Goal: Task Accomplishment & Management: Manage account settings

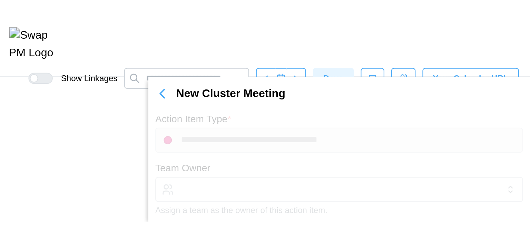
scroll to position [0, 7787]
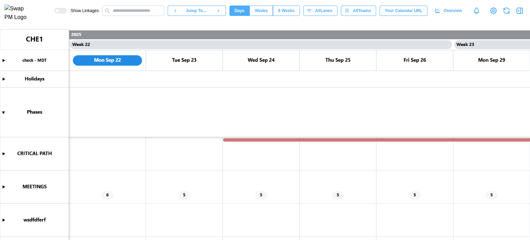
scroll to position [0, 8065]
click at [268, 10] on span "Weeks" at bounding box center [261, 11] width 13 height 10
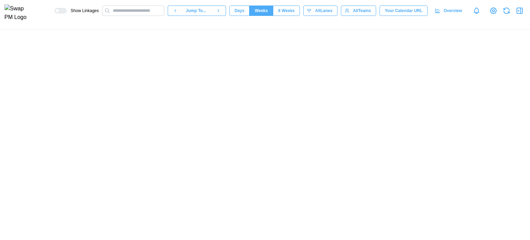
scroll to position [0, 4608]
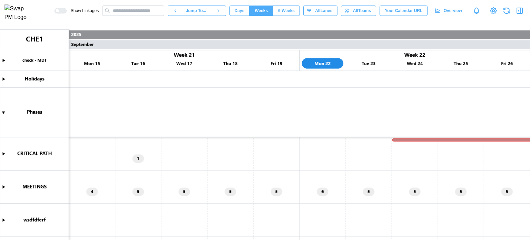
click at [293, 11] on span "6 Weeks" at bounding box center [286, 11] width 17 height 10
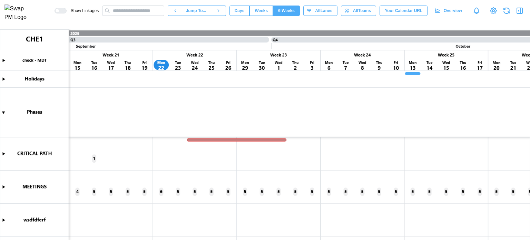
scroll to position [0, 1676]
click at [266, 139] on canvas at bounding box center [265, 134] width 530 height 210
click at [211, 139] on canvas at bounding box center [265, 134] width 530 height 210
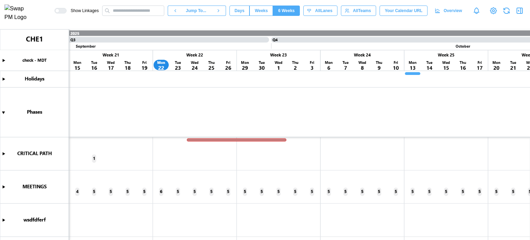
click at [211, 153] on canvas at bounding box center [265, 134] width 530 height 210
click at [209, 141] on canvas at bounding box center [265, 134] width 530 height 210
click at [209, 140] on canvas at bounding box center [265, 134] width 530 height 210
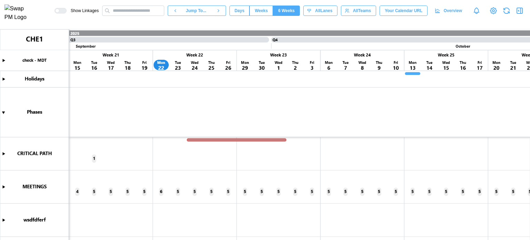
click at [209, 140] on canvas at bounding box center [265, 134] width 530 height 210
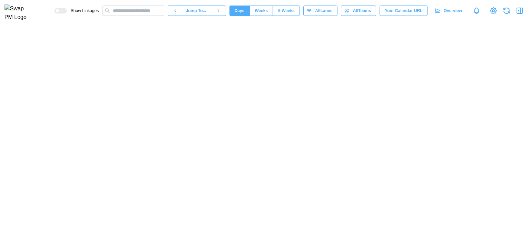
scroll to position [0, 8065]
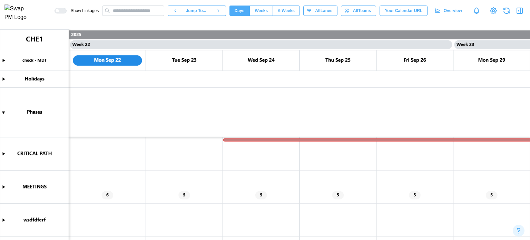
click at [256, 140] on canvas at bounding box center [265, 134] width 530 height 210
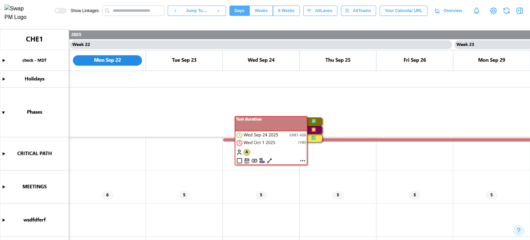
click at [269, 160] on canvas at bounding box center [265, 134] width 530 height 210
click at [302, 160] on canvas at bounding box center [265, 134] width 530 height 210
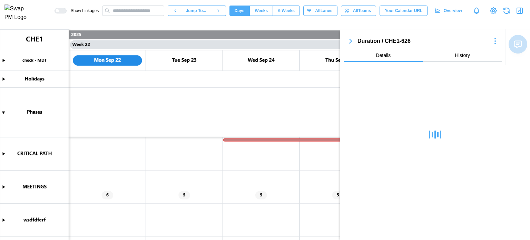
click at [300, 140] on canvas at bounding box center [265, 134] width 530 height 210
click at [268, 140] on canvas at bounding box center [265, 134] width 530 height 210
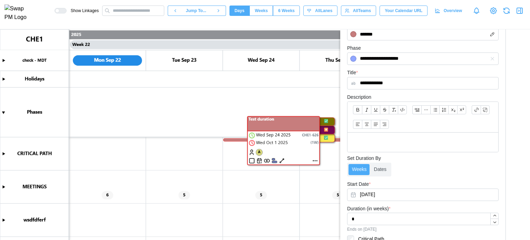
scroll to position [241, 0]
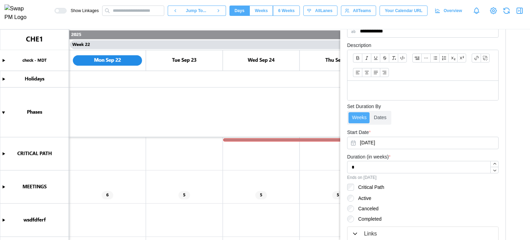
click at [293, 138] on canvas at bounding box center [265, 134] width 530 height 210
click at [289, 140] on canvas at bounding box center [265, 134] width 530 height 210
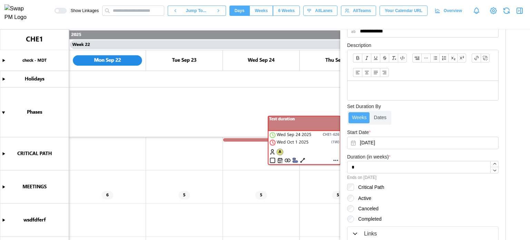
click at [228, 140] on canvas at bounding box center [265, 134] width 530 height 210
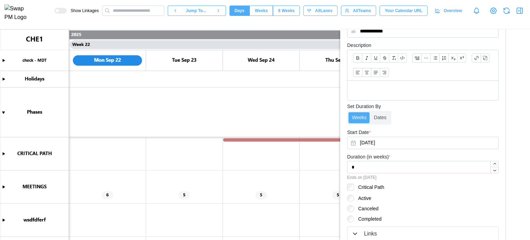
click at [228, 140] on canvas at bounding box center [265, 134] width 530 height 210
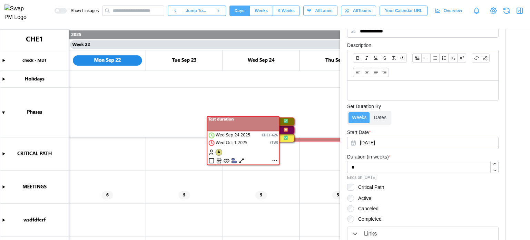
click at [355, 235] on icon "button" at bounding box center [354, 233] width 7 height 7
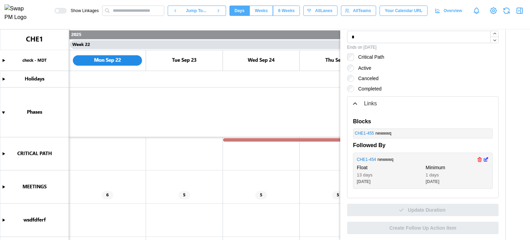
scroll to position [32, 0]
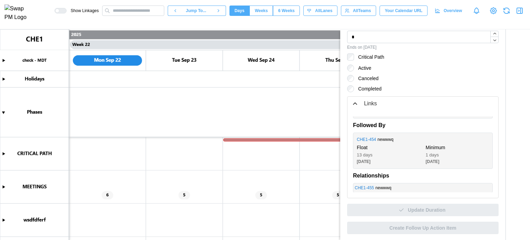
click at [278, 138] on canvas at bounding box center [265, 134] width 530 height 210
click at [2, 186] on canvas at bounding box center [265, 134] width 530 height 210
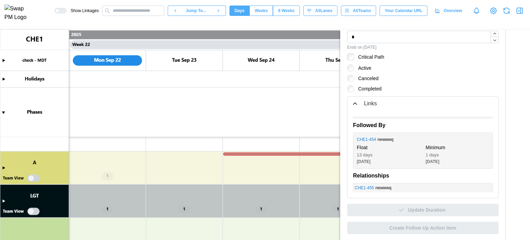
scroll to position [407, 0]
click at [2, 168] on canvas at bounding box center [265, 134] width 530 height 210
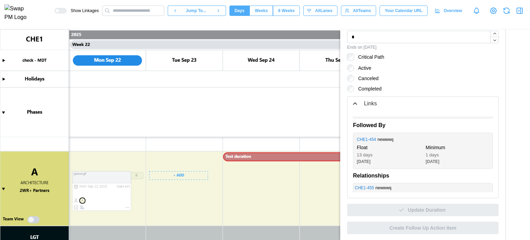
click at [189, 177] on canvas at bounding box center [265, 134] width 530 height 210
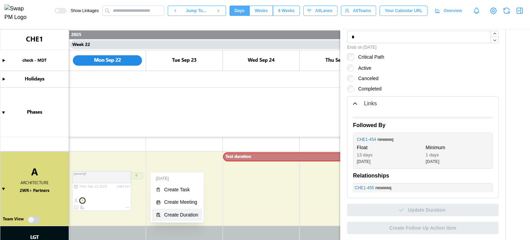
click at [182, 212] on div "Create Duration" at bounding box center [181, 215] width 34 height 6
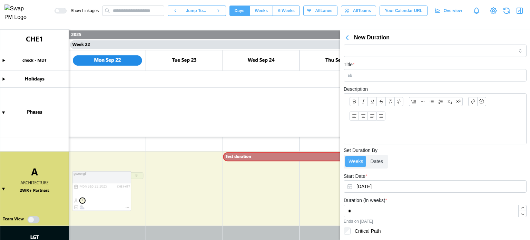
scroll to position [0, 0]
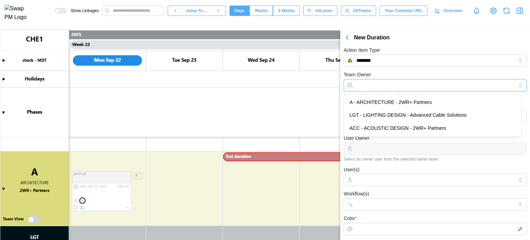
click at [389, 86] on input "Team Owner" at bounding box center [435, 85] width 183 height 12
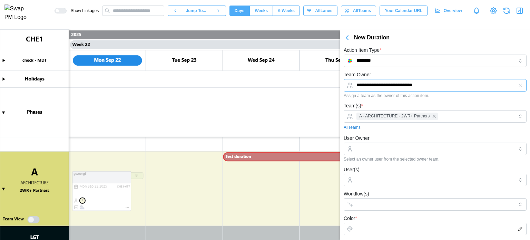
type input "**********"
click at [377, 147] on input "User Owner" at bounding box center [435, 148] width 183 height 12
click at [377, 172] on div "2WR+ Partners cxvxg" at bounding box center [432, 172] width 177 height 28
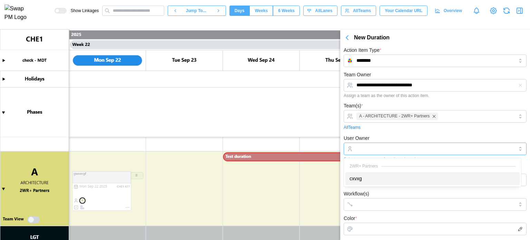
type input "*****"
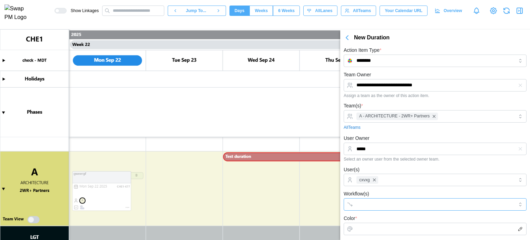
click at [364, 202] on input "Workflow(s)" at bounding box center [428, 204] width 145 height 6
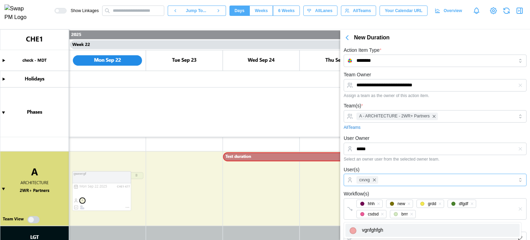
click at [391, 179] on div "cxvxg" at bounding box center [434, 180] width 159 height 12
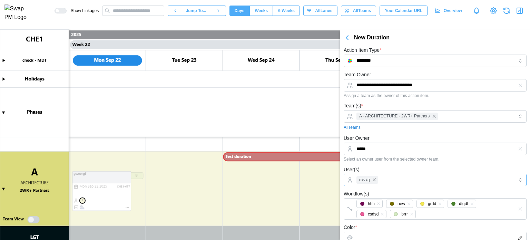
click at [391, 179] on div "cxvxg" at bounding box center [434, 180] width 159 height 12
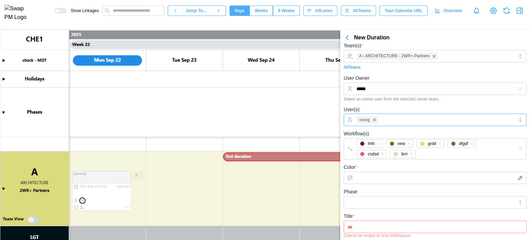
scroll to position [69, 0]
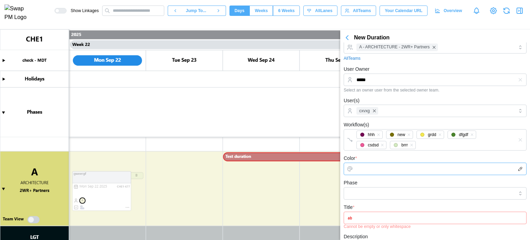
click at [387, 169] on input "Color *" at bounding box center [435, 168] width 183 height 12
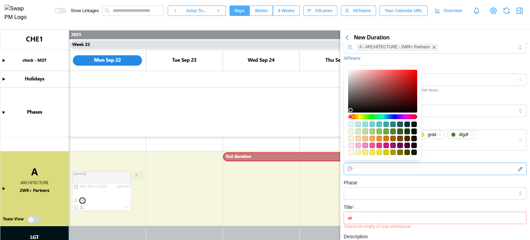
click at [374, 153] on div "#f7eb52" at bounding box center [372, 152] width 6 height 6
type input "*******"
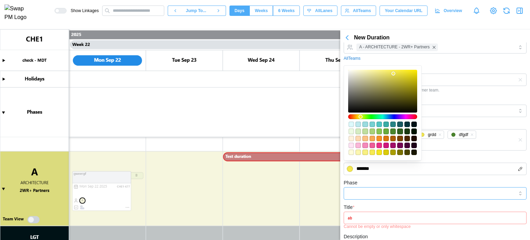
click at [361, 196] on input "Phase" at bounding box center [435, 193] width 183 height 12
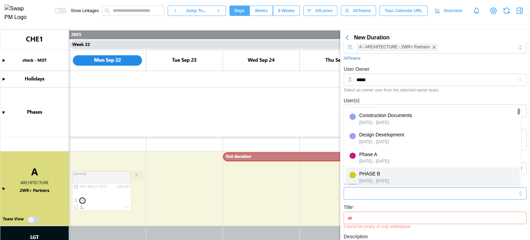
type input "*******"
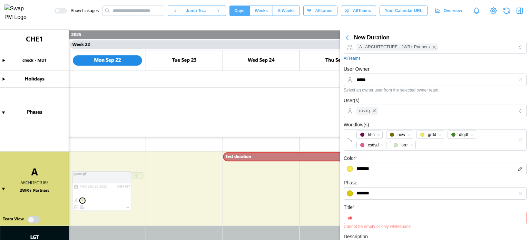
click at [361, 211] on input "Title *" at bounding box center [435, 217] width 183 height 12
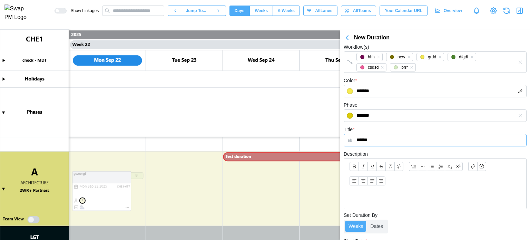
scroll to position [230, 0]
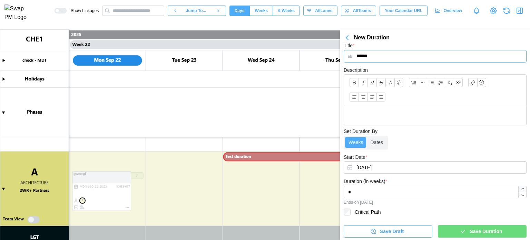
type input "******"
click at [520, 189] on icon "button" at bounding box center [522, 188] width 5 height 5
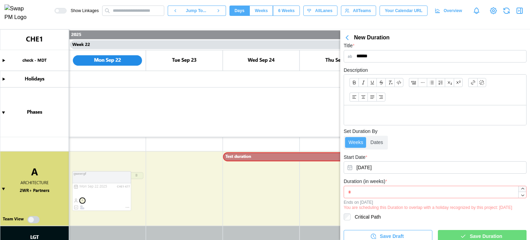
click at [521, 188] on icon "button" at bounding box center [522, 188] width 3 height 1
type input "*"
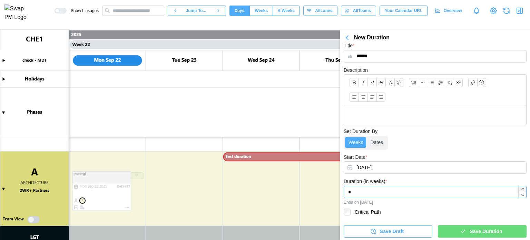
click at [521, 188] on icon "button" at bounding box center [522, 188] width 3 height 1
click at [479, 228] on span "Save Duration" at bounding box center [485, 231] width 32 height 12
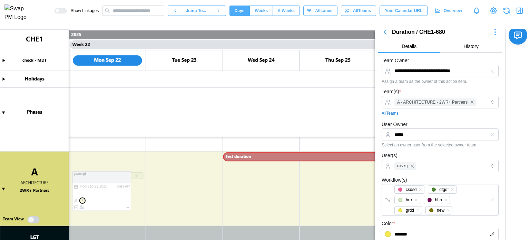
scroll to position [0, 0]
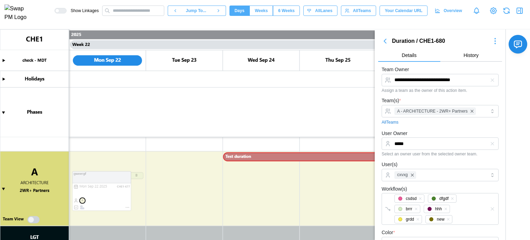
click at [491, 41] on icon "button" at bounding box center [495, 41] width 8 height 8
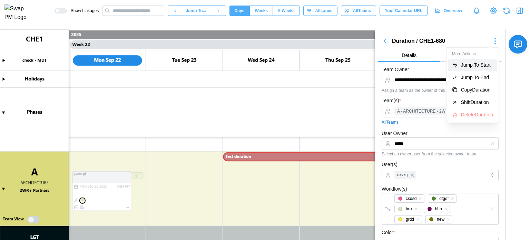
click at [479, 69] on button "Jump To Start" at bounding box center [472, 65] width 49 height 12
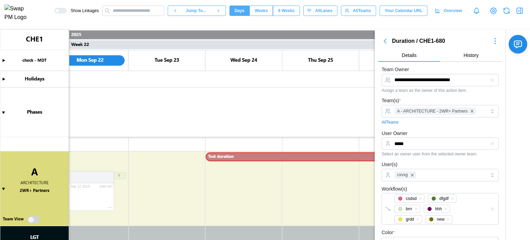
scroll to position [0, 8141]
click at [502, 14] on icon "button" at bounding box center [506, 11] width 8 height 8
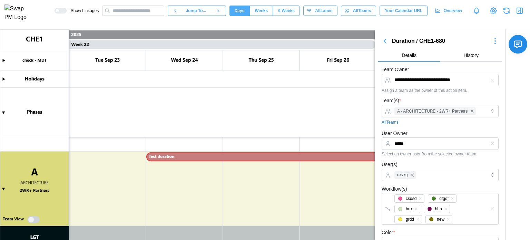
drag, startPoint x: 505, startPoint y: 11, endPoint x: 497, endPoint y: 33, distance: 24.1
click at [505, 10] on icon "button" at bounding box center [507, 9] width 6 height 2
click at [3, 112] on canvas at bounding box center [265, 134] width 530 height 210
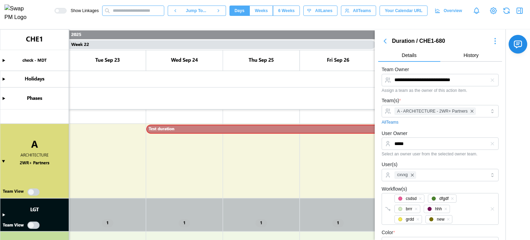
click at [158, 15] on input "text" at bounding box center [133, 11] width 62 height 10
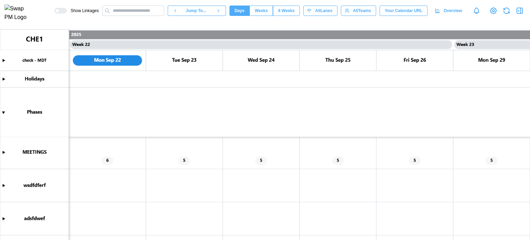
scroll to position [151, 0]
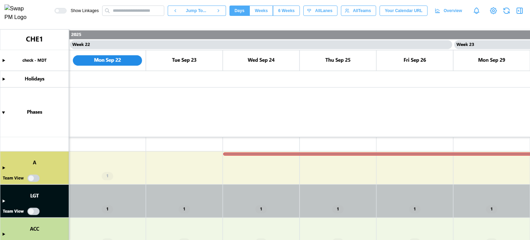
click at [3, 167] on canvas at bounding box center [265, 134] width 530 height 210
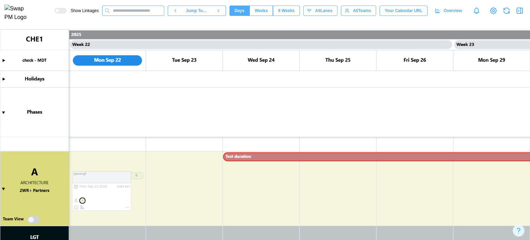
click at [164, 13] on input "text" at bounding box center [133, 11] width 62 height 10
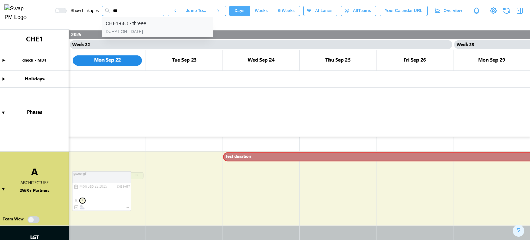
type input "***"
click at [143, 34] on div "2025-09-23" at bounding box center [136, 32] width 13 height 7
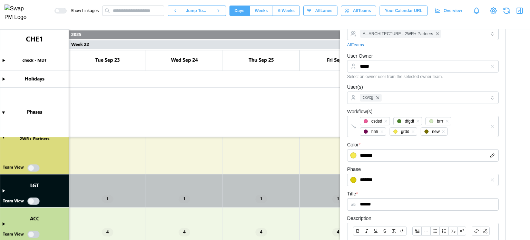
scroll to position [0, 0]
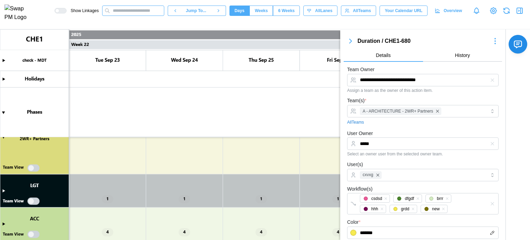
click at [125, 12] on input "text" at bounding box center [133, 11] width 62 height 10
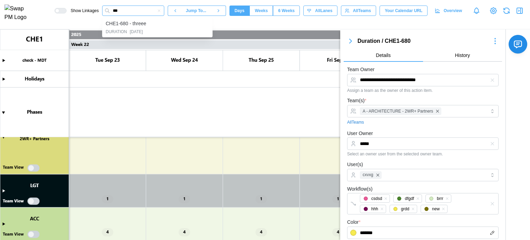
type input "***"
click at [132, 28] on div "CHE1-680 - threee" at bounding box center [126, 24] width 41 height 8
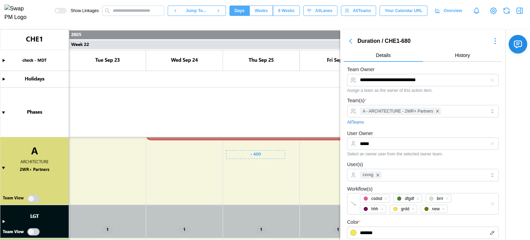
scroll to position [138, 0]
click at [208, 172] on canvas at bounding box center [265, 134] width 530 height 210
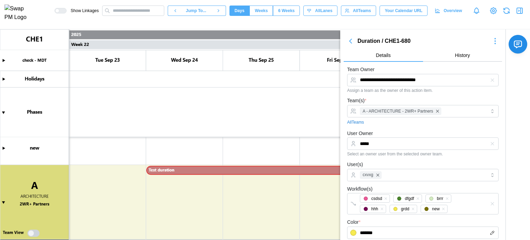
click at [208, 172] on canvas at bounding box center [265, 134] width 530 height 210
click at [225, 168] on canvas at bounding box center [265, 134] width 530 height 210
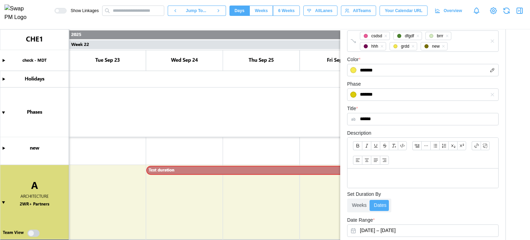
scroll to position [69, 0]
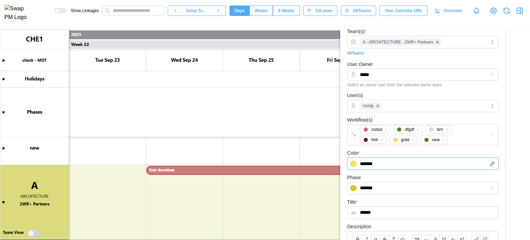
click at [388, 162] on input "*******" at bounding box center [422, 163] width 151 height 12
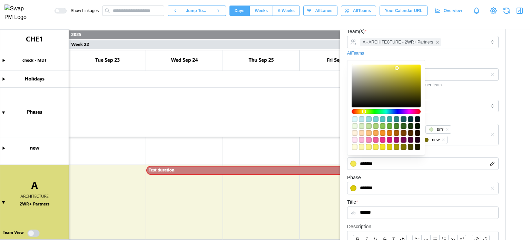
click at [298, 169] on canvas at bounding box center [265, 134] width 530 height 210
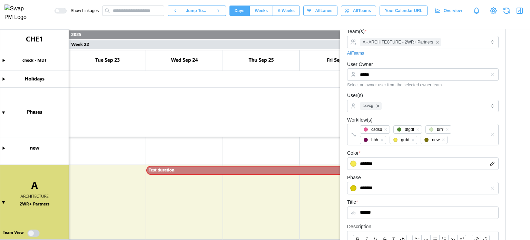
click at [298, 169] on canvas at bounding box center [265, 134] width 530 height 210
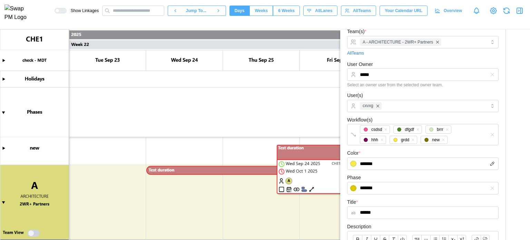
click at [219, 172] on canvas at bounding box center [265, 134] width 530 height 210
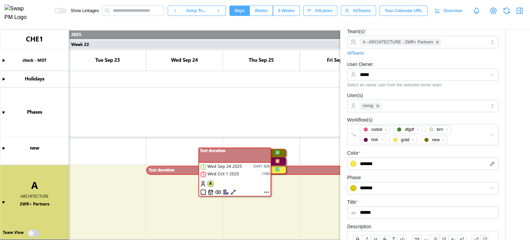
click at [265, 191] on canvas at bounding box center [265, 134] width 530 height 210
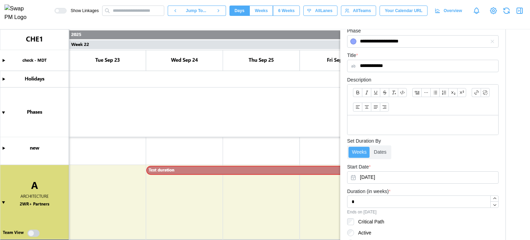
scroll to position [69, 0]
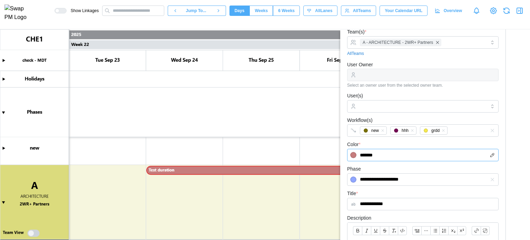
click at [397, 156] on input "*******" at bounding box center [422, 155] width 151 height 12
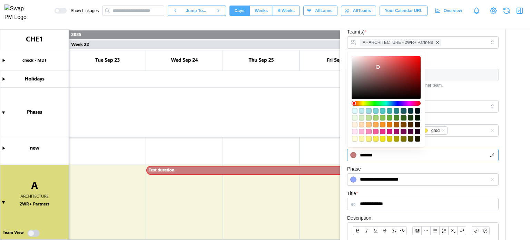
click at [401, 131] on div "#750854" at bounding box center [403, 132] width 6 height 6
type input "*******"
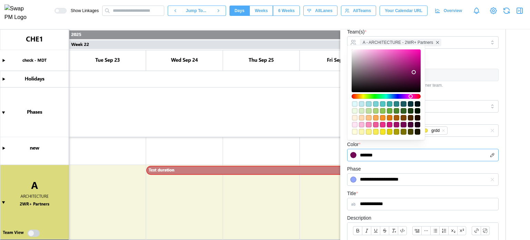
scroll to position [276, 0]
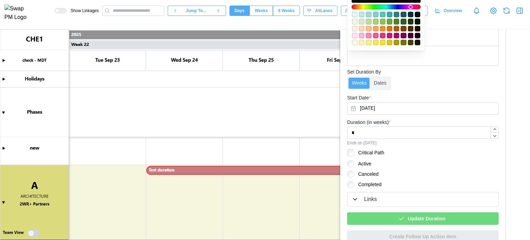
click at [454, 218] on div "Update Duration" at bounding box center [421, 218] width 140 height 12
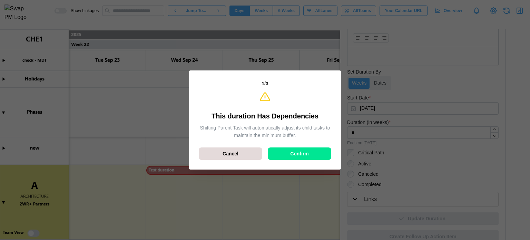
click at [305, 150] on span "Confirm" at bounding box center [299, 154] width 19 height 12
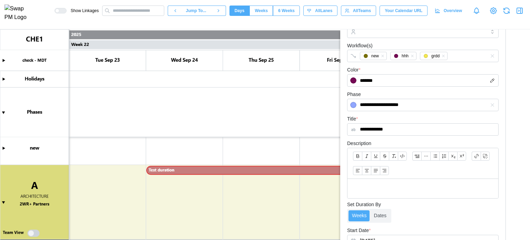
scroll to position [103, 0]
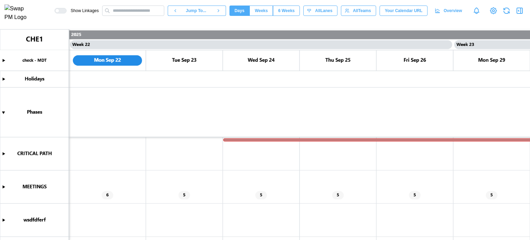
scroll to position [120, 0]
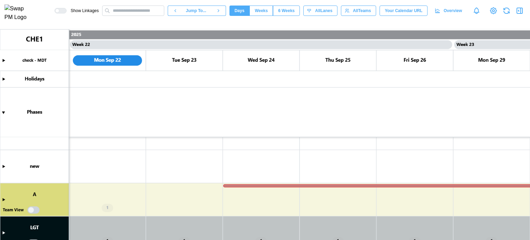
click at [3, 199] on canvas at bounding box center [265, 134] width 530 height 210
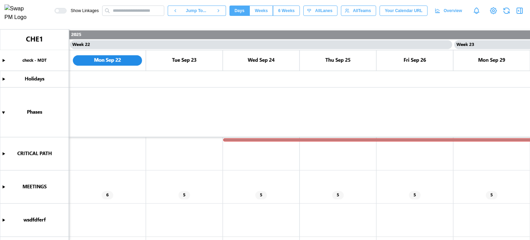
scroll to position [0, 8065]
click at [2, 155] on canvas at bounding box center [265, 134] width 530 height 210
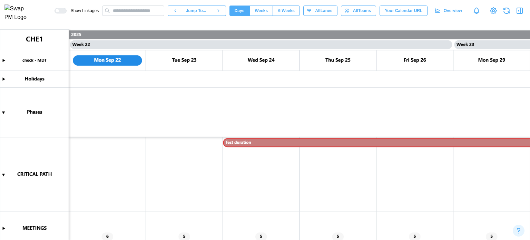
click at [230, 142] on canvas at bounding box center [265, 134] width 530 height 210
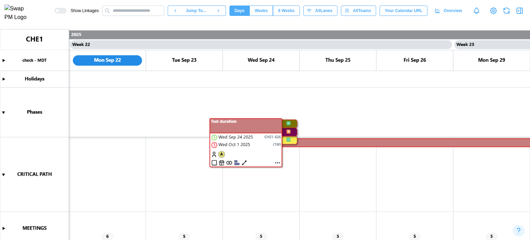
click at [276, 163] on canvas at bounding box center [265, 134] width 530 height 210
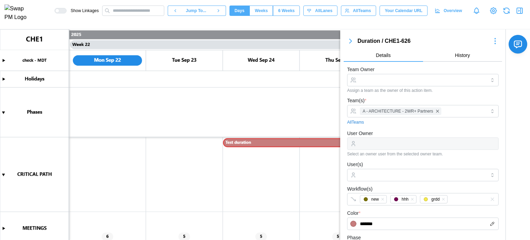
scroll to position [138, 0]
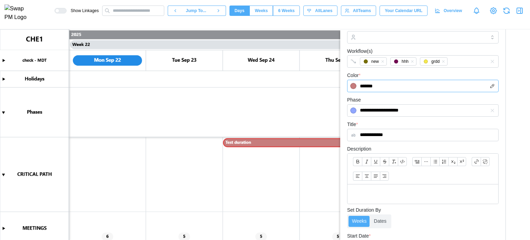
click at [415, 90] on input "*******" at bounding box center [422, 86] width 151 height 12
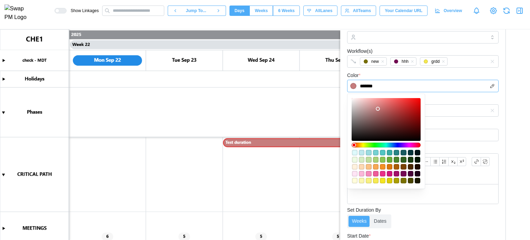
click at [384, 121] on div at bounding box center [386, 119] width 64 height 38
click at [393, 152] on div at bounding box center [386, 166] width 70 height 35
click at [395, 153] on div "#288586" at bounding box center [397, 153] width 6 height 6
type input "*******"
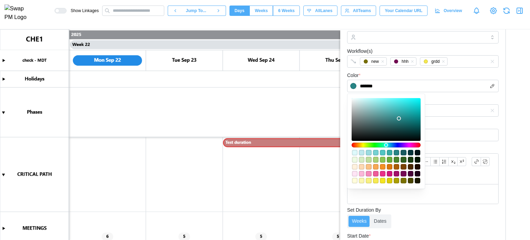
click at [450, 127] on div "**********" at bounding box center [422, 130] width 151 height 21
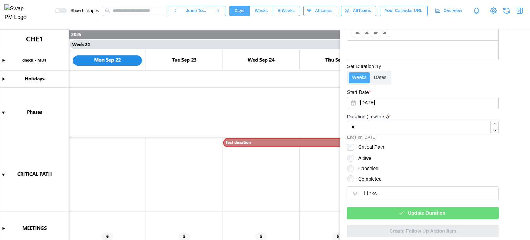
scroll to position [284, 0]
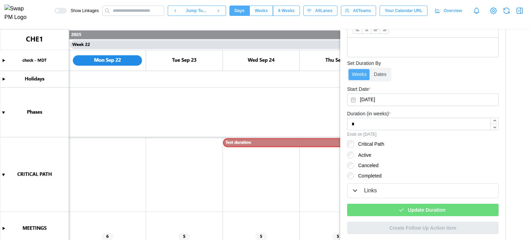
click at [435, 204] on span "Update Duration" at bounding box center [427, 210] width 38 height 12
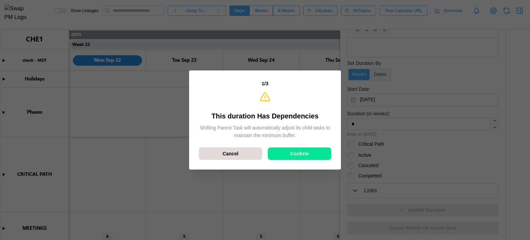
click at [308, 158] on span "Confirm" at bounding box center [299, 154] width 19 height 12
click at [288, 154] on div "Confirm" at bounding box center [299, 154] width 50 height 12
click at [288, 153] on div "Confirm" at bounding box center [299, 154] width 50 height 12
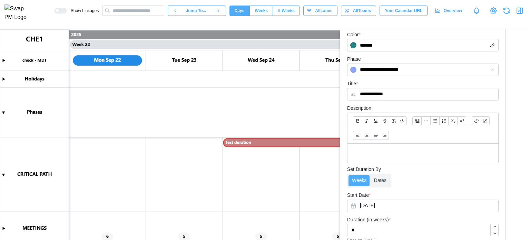
scroll to position [77, 0]
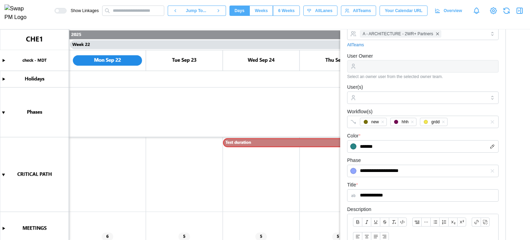
click at [505, 11] on icon "button" at bounding box center [506, 11] width 8 height 8
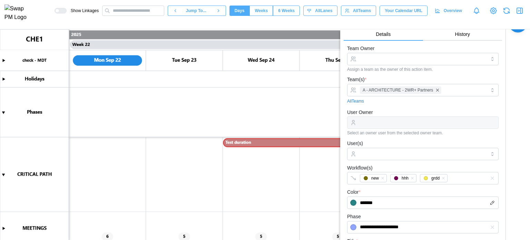
scroll to position [0, 0]
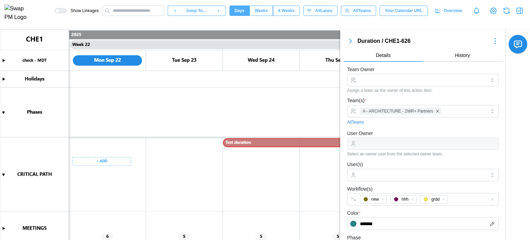
click at [112, 158] on canvas at bounding box center [265, 134] width 530 height 210
click at [167, 183] on canvas at bounding box center [265, 134] width 530 height 210
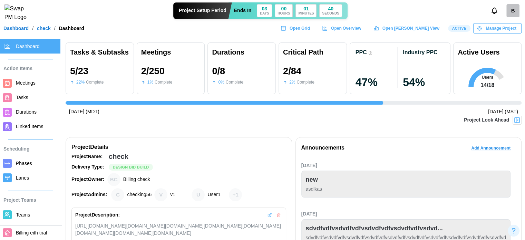
scroll to position [0, 1160]
click at [310, 32] on span "Open Grid" at bounding box center [299, 28] width 20 height 10
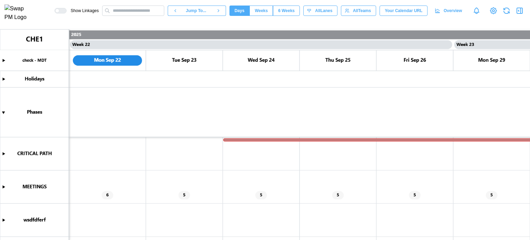
scroll to position [0, 8065]
drag, startPoint x: 1, startPoint y: 153, endPoint x: 76, endPoint y: 154, distance: 74.2
click at [1, 153] on canvas at bounding box center [265, 134] width 530 height 210
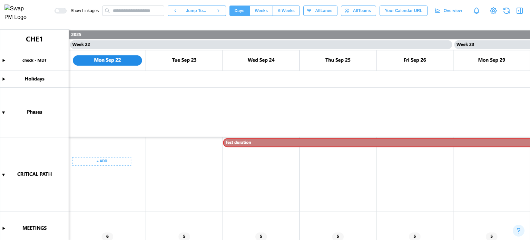
click at [250, 138] on canvas at bounding box center [265, 134] width 530 height 210
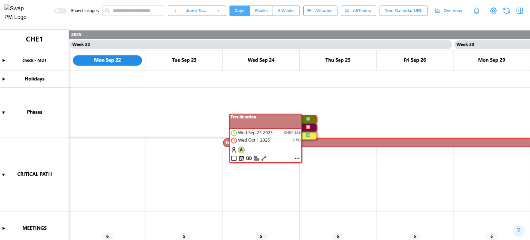
click at [295, 158] on canvas at bounding box center [265, 134] width 530 height 210
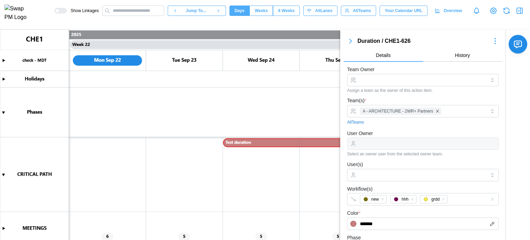
scroll to position [138, 0]
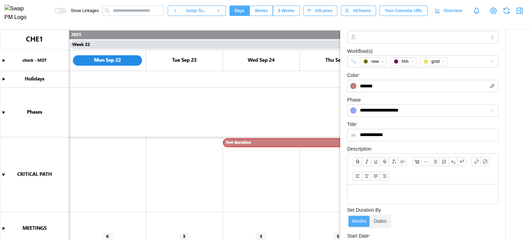
drag, startPoint x: 393, startPoint y: 132, endPoint x: 379, endPoint y: 138, distance: 15.2
click at [379, 138] on input "**********" at bounding box center [422, 135] width 151 height 12
type input "*********"
click at [443, 76] on div "Color * *******" at bounding box center [422, 81] width 151 height 21
click at [440, 80] on input "*******" at bounding box center [422, 86] width 151 height 12
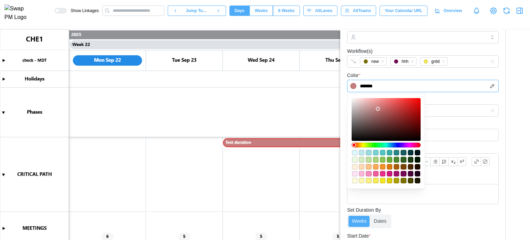
click at [410, 153] on div "#05343b" at bounding box center [411, 153] width 6 height 6
type input "*******"
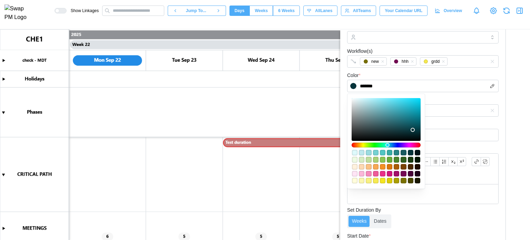
click at [467, 96] on div "**********" at bounding box center [422, 106] width 151 height 21
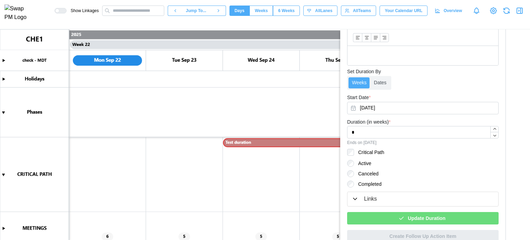
scroll to position [284, 0]
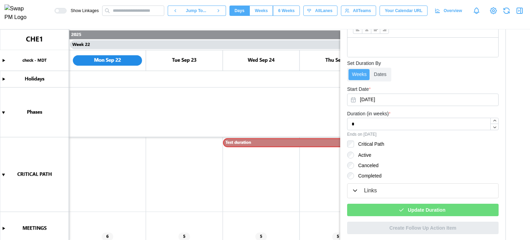
click at [424, 209] on span "Update Duration" at bounding box center [427, 210] width 38 height 12
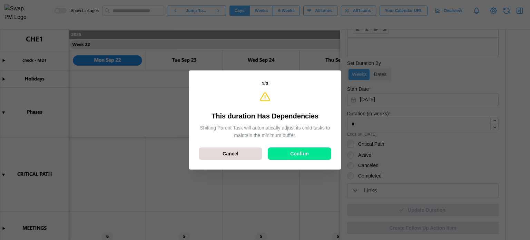
click at [324, 155] on div "Confirm" at bounding box center [299, 154] width 50 height 12
click at [320, 155] on div "Confirm" at bounding box center [299, 154] width 50 height 12
click at [318, 156] on div "Confirm" at bounding box center [299, 154] width 50 height 12
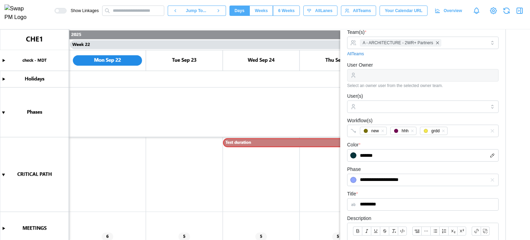
scroll to position [0, 0]
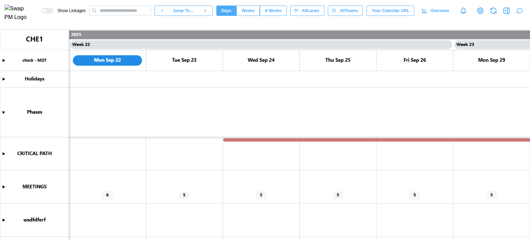
scroll to position [0, 8065]
drag, startPoint x: 3, startPoint y: 152, endPoint x: 8, endPoint y: 154, distance: 5.8
click at [3, 152] on canvas at bounding box center [265, 134] width 530 height 210
type textarea "*"
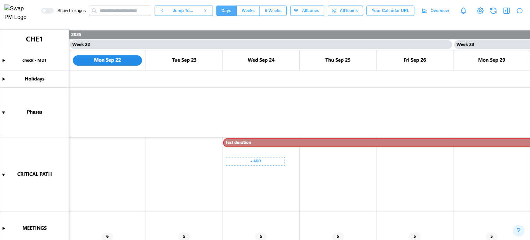
click at [245, 143] on canvas at bounding box center [265, 134] width 530 height 210
click at [110, 158] on canvas at bounding box center [265, 134] width 530 height 210
click at [118, 10] on input "text" at bounding box center [120, 11] width 62 height 10
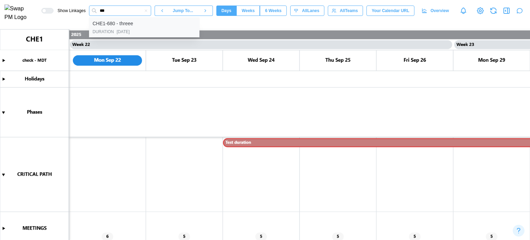
type input "***"
click at [131, 28] on div "CHE1-680 - threee" at bounding box center [143, 23] width 103 height 9
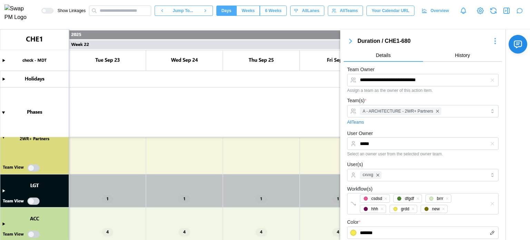
scroll to position [146, 0]
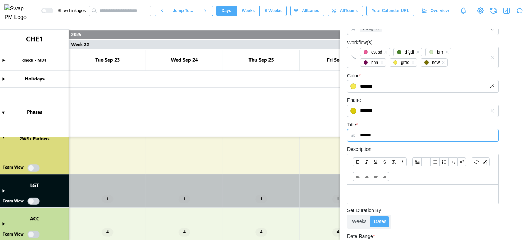
type textarea "*"
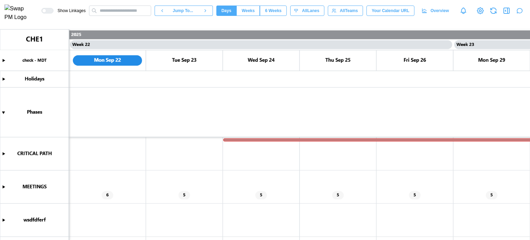
scroll to position [0, 8065]
click at [386, 140] on canvas at bounding box center [265, 134] width 530 height 210
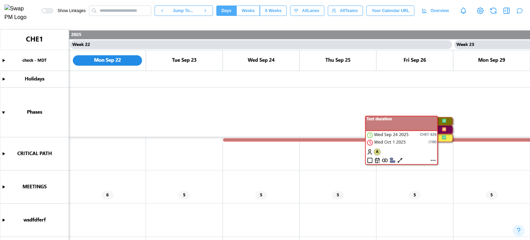
click at [433, 160] on canvas at bounding box center [265, 134] width 530 height 210
type textarea "*"
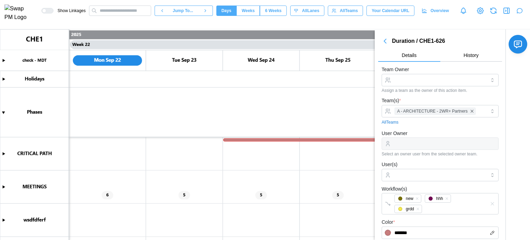
scroll to position [138, 0]
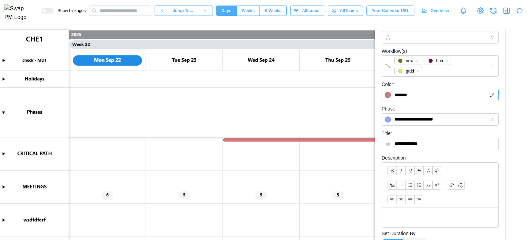
click at [436, 89] on input "*******" at bounding box center [440, 95] width 117 height 12
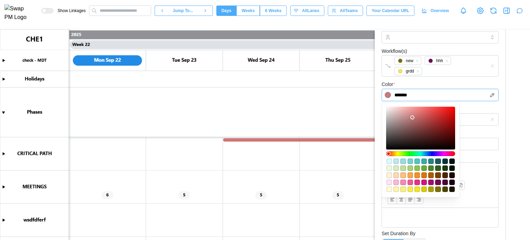
click at [430, 117] on div at bounding box center [420, 128] width 64 height 38
click at [429, 169] on div "#4b862d" at bounding box center [431, 168] width 6 height 6
type input "*******"
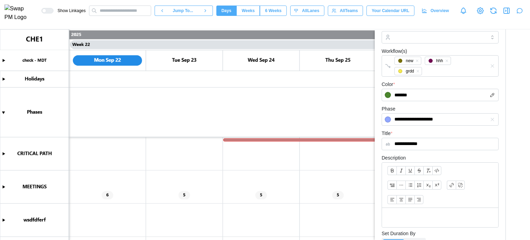
click at [472, 126] on form "**********" at bounding box center [440, 157] width 117 height 458
click at [426, 143] on input "**********" at bounding box center [440, 144] width 117 height 12
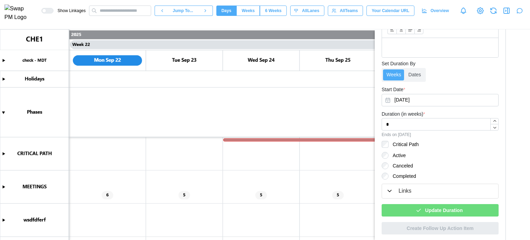
type input "*********"
click at [428, 202] on div "Update Duration" at bounding box center [440, 207] width 117 height 18
click at [428, 204] on span "Update Duration" at bounding box center [444, 210] width 38 height 12
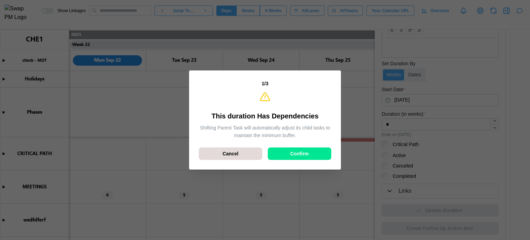
click at [290, 153] on span "Confirm" at bounding box center [299, 154] width 19 height 12
click at [239, 146] on div "3 / 3 Phase Conflicts Detected This action caused the child items to move beyon…" at bounding box center [265, 120] width 141 height 88
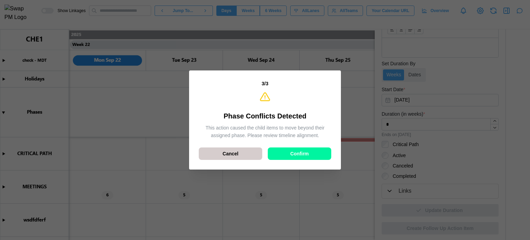
click at [236, 149] on span "Cancel" at bounding box center [230, 154] width 16 height 12
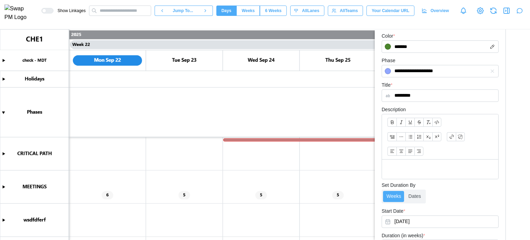
scroll to position [169, 0]
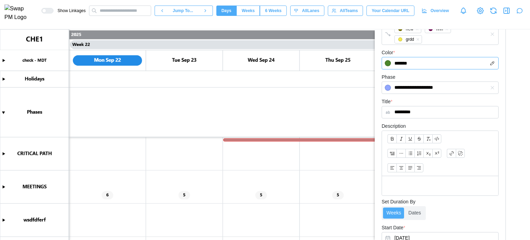
click at [430, 60] on input "*******" at bounding box center [440, 63] width 117 height 12
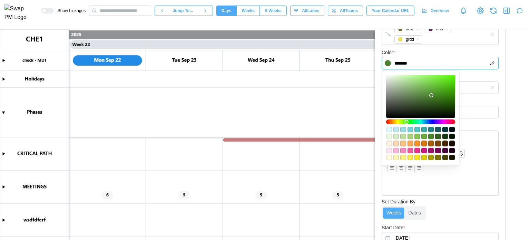
click at [443, 88] on div at bounding box center [420, 96] width 64 height 38
type input "*******"
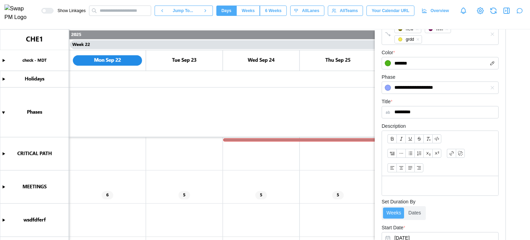
click at [483, 70] on form "**********" at bounding box center [440, 125] width 117 height 458
click at [411, 118] on form "**********" at bounding box center [440, 125] width 117 height 458
click at [415, 114] on input "*********" at bounding box center [440, 112] width 117 height 12
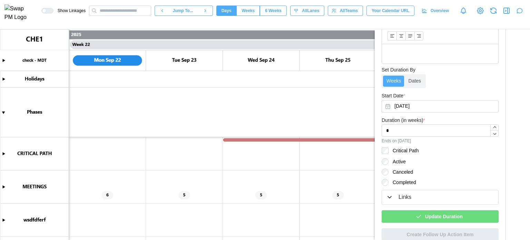
scroll to position [307, 0]
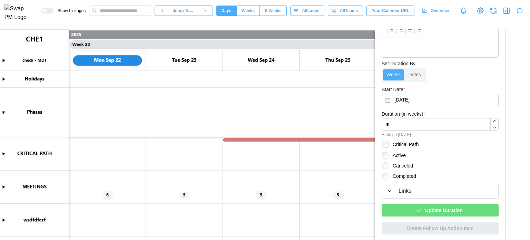
type input "**********"
click at [442, 209] on span "Update Duration" at bounding box center [444, 210] width 38 height 12
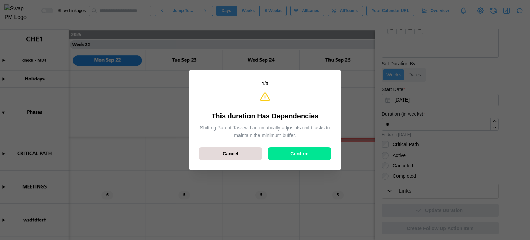
click at [288, 150] on div "Confirm" at bounding box center [299, 154] width 50 height 12
click at [306, 152] on span "Confirm" at bounding box center [299, 154] width 19 height 12
type textarea "*"
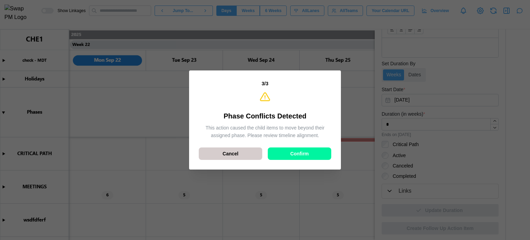
click at [245, 157] on div "Cancel" at bounding box center [230, 154] width 50 height 12
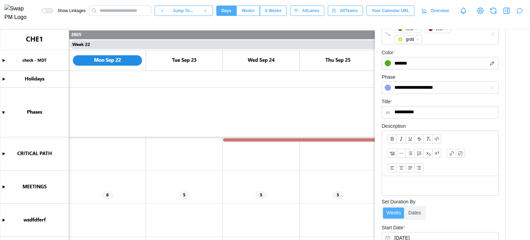
scroll to position [0, 0]
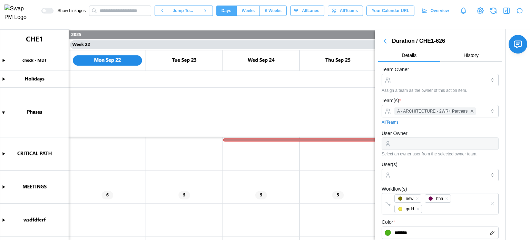
click at [321, 142] on canvas at bounding box center [265, 134] width 530 height 210
click at [319, 138] on canvas at bounding box center [265, 134] width 530 height 210
click at [318, 139] on canvas at bounding box center [265, 134] width 530 height 210
click at [317, 139] on canvas at bounding box center [265, 134] width 530 height 210
click at [317, 140] on canvas at bounding box center [265, 134] width 530 height 210
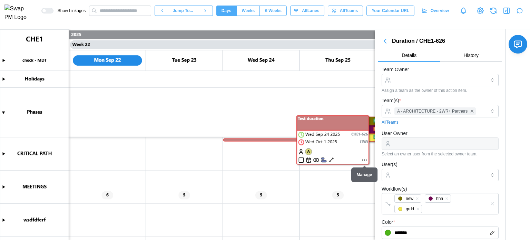
click at [363, 158] on canvas at bounding box center [265, 134] width 530 height 210
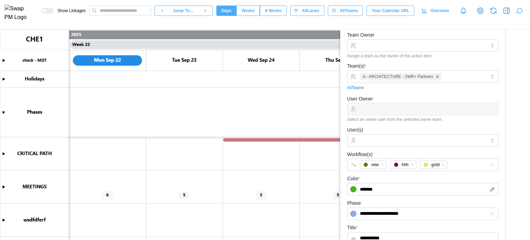
scroll to position [69, 0]
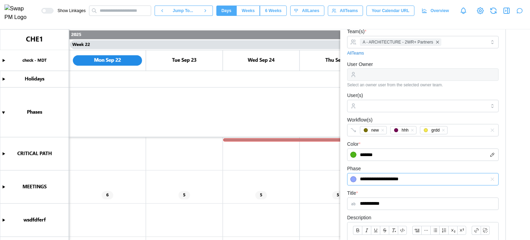
click at [417, 182] on input "**********" at bounding box center [422, 179] width 151 height 12
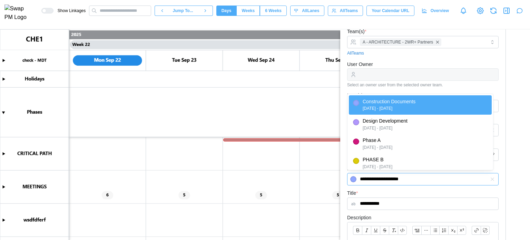
type input "*******"
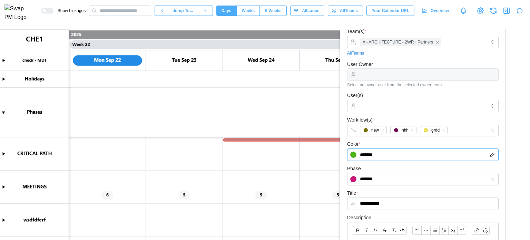
click at [423, 159] on input "*******" at bounding box center [422, 154] width 151 height 12
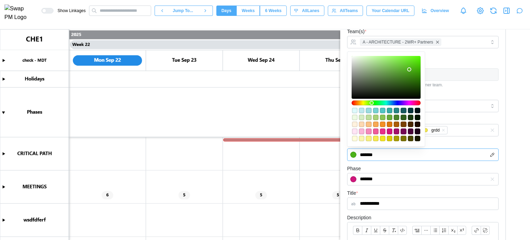
click at [404, 139] on div "#7a7100" at bounding box center [403, 139] width 6 height 6
type input "*******"
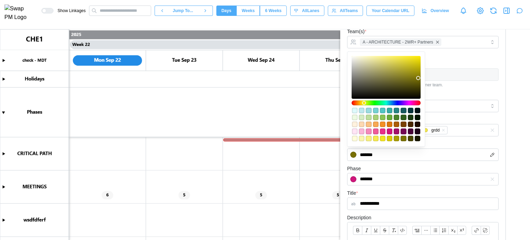
click at [409, 165] on div "Phase *******" at bounding box center [422, 174] width 151 height 21
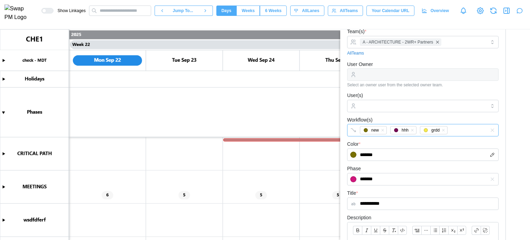
click at [462, 127] on div "new hhh grdd" at bounding box center [415, 130] width 115 height 12
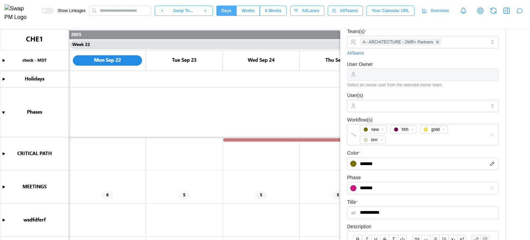
click at [426, 118] on div "Workflow(s) new hhh grdd brrr" at bounding box center [422, 131] width 151 height 30
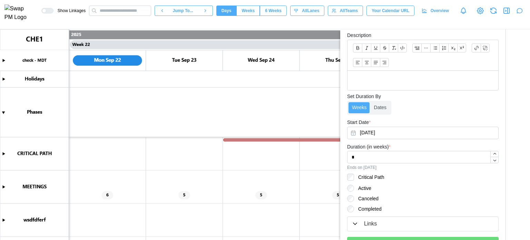
scroll to position [293, 0]
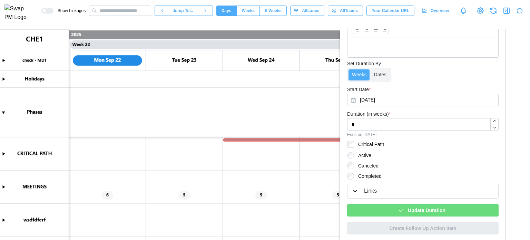
click at [428, 209] on span "Update Duration" at bounding box center [427, 210] width 38 height 12
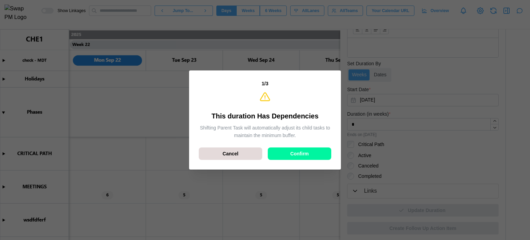
click at [215, 145] on div "1 / 3 This duration Has Dependencies Shifting Parent Task will automatically ad…" at bounding box center [265, 120] width 141 height 88
click at [221, 149] on div "Cancel" at bounding box center [230, 154] width 50 height 12
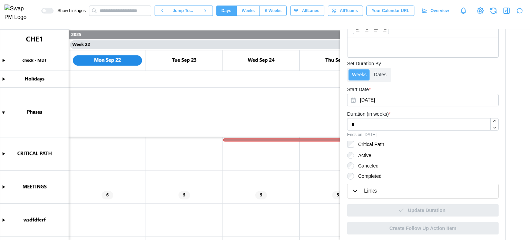
click at [2, 188] on canvas at bounding box center [265, 134] width 530 height 210
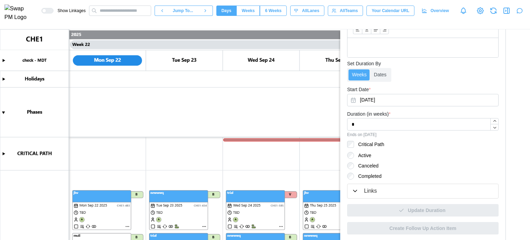
click at [4, 151] on canvas at bounding box center [265, 134] width 530 height 210
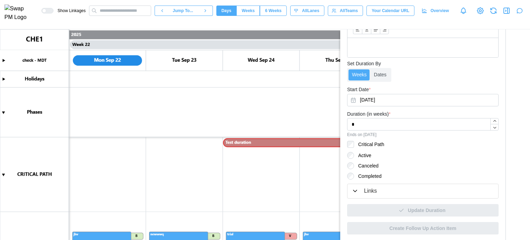
click at [238, 145] on canvas at bounding box center [265, 134] width 530 height 210
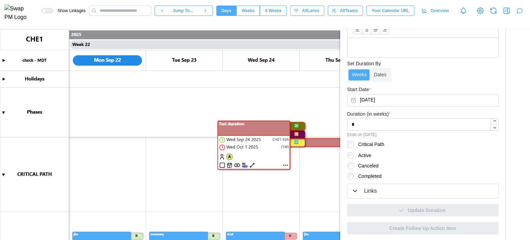
click at [222, 163] on canvas at bounding box center [265, 134] width 530 height 210
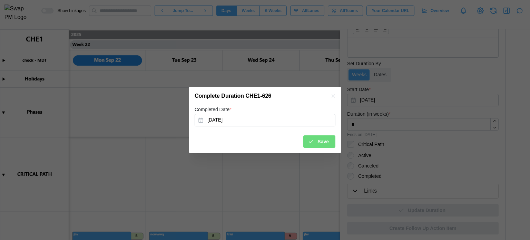
click at [310, 139] on icon "submit" at bounding box center [311, 141] width 6 height 6
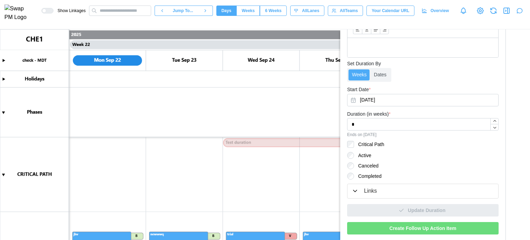
click at [239, 139] on canvas at bounding box center [265, 134] width 530 height 210
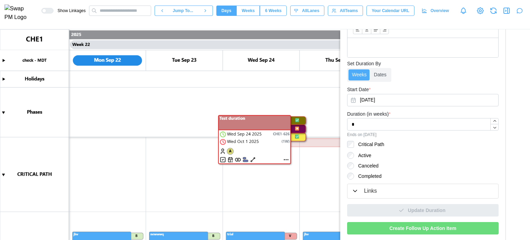
click at [246, 161] on canvas at bounding box center [265, 134] width 530 height 210
click at [237, 159] on canvas at bounding box center [265, 134] width 530 height 210
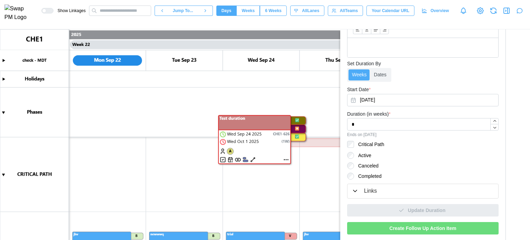
click at [237, 159] on canvas at bounding box center [265, 134] width 530 height 210
click at [251, 160] on canvas at bounding box center [265, 134] width 530 height 210
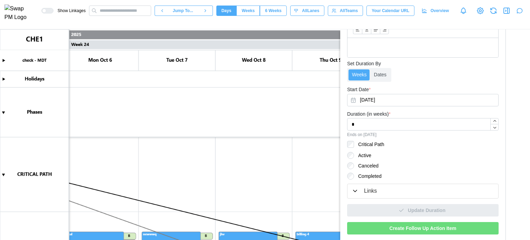
scroll to position [0, 8840]
click at [209, 167] on canvas at bounding box center [265, 134] width 530 height 210
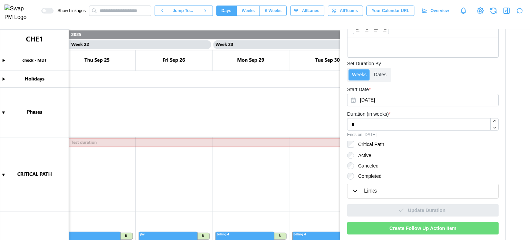
scroll to position [0, 8238]
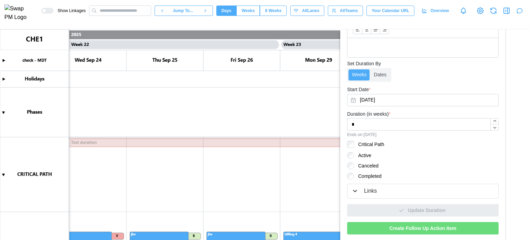
click at [281, 146] on canvas at bounding box center [265, 134] width 530 height 210
click at [280, 146] on canvas at bounding box center [265, 134] width 530 height 210
click at [216, 140] on canvas at bounding box center [265, 134] width 530 height 210
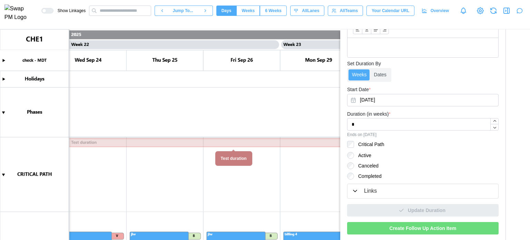
click at [216, 140] on canvas at bounding box center [265, 134] width 530 height 210
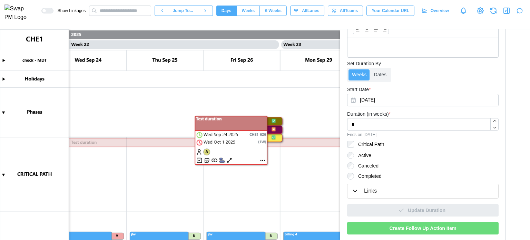
click at [243, 139] on canvas at bounding box center [265, 134] width 530 height 210
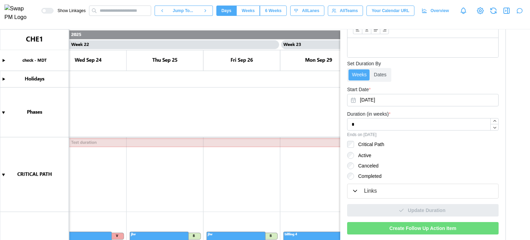
click at [101, 174] on canvas at bounding box center [265, 134] width 530 height 210
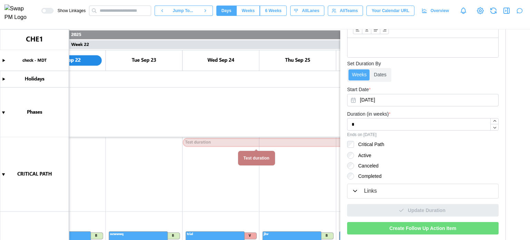
click at [255, 145] on canvas at bounding box center [265, 134] width 530 height 210
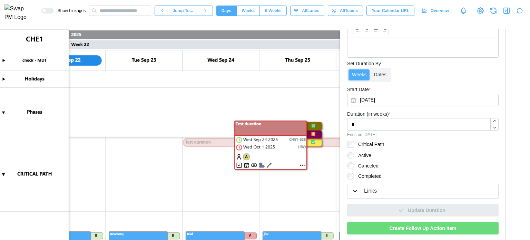
type textarea "*"
